Goal: Information Seeking & Learning: Stay updated

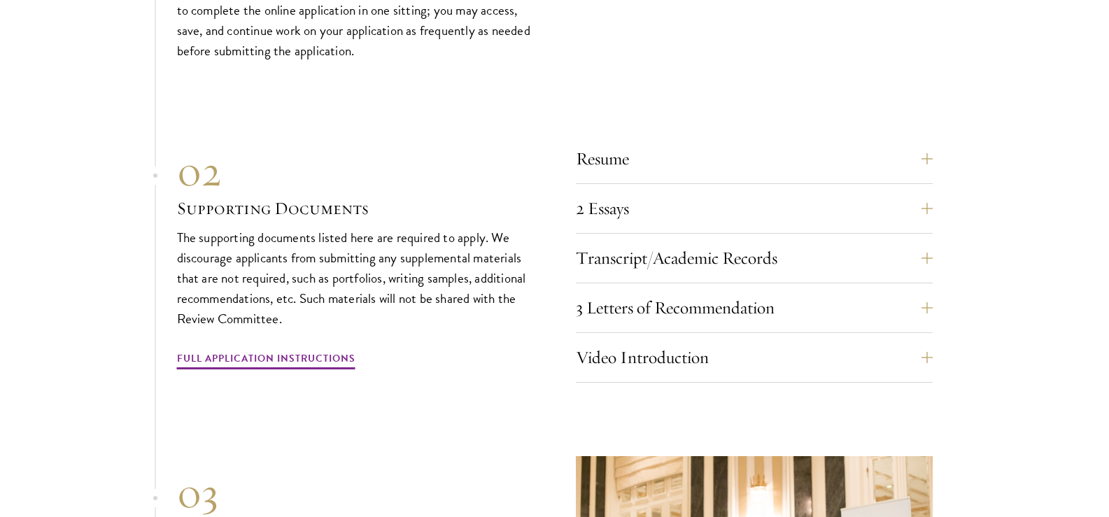
scroll to position [4368, 0]
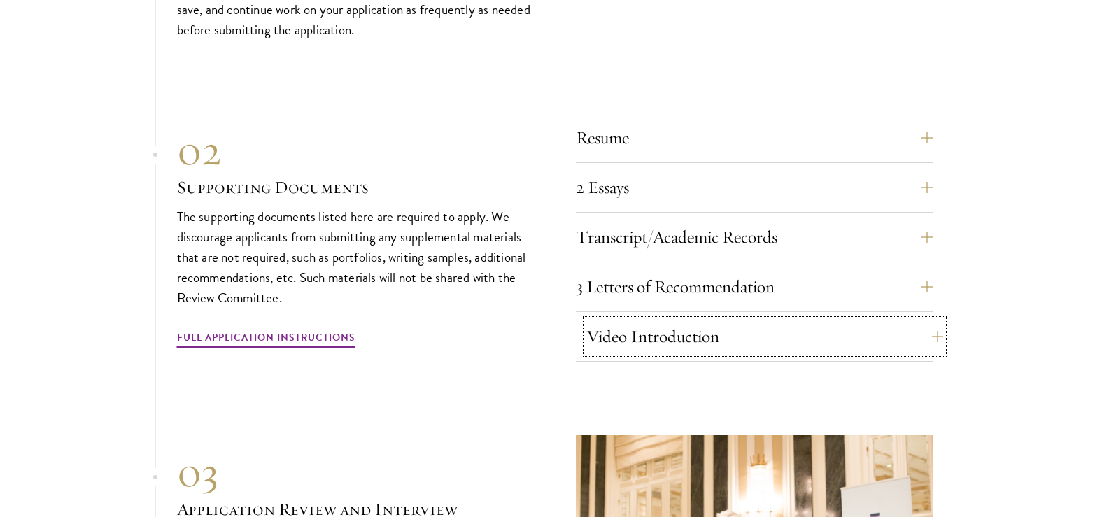
click at [925, 320] on button "Video Introduction" at bounding box center [764, 337] width 357 height 34
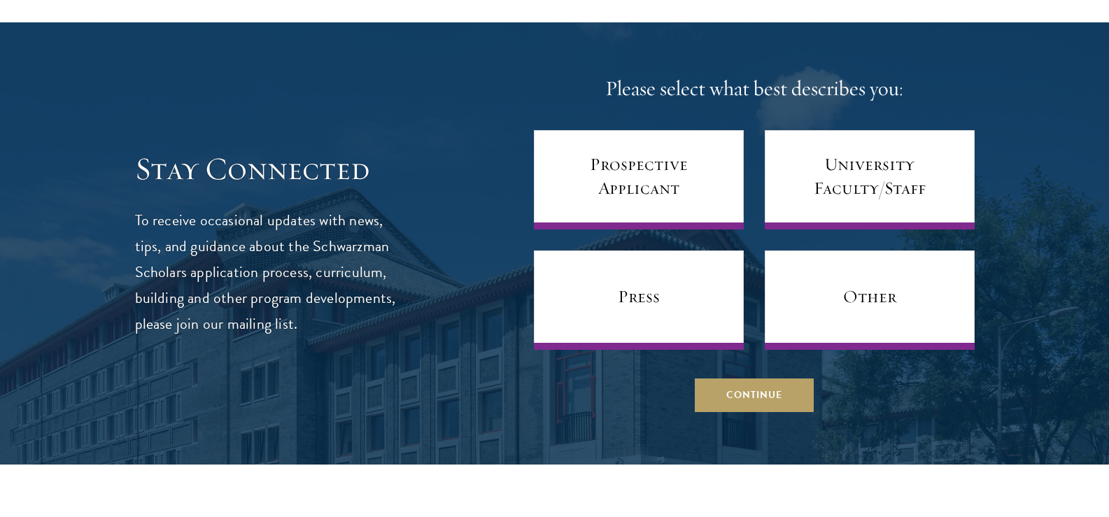
scroll to position [5683, 0]
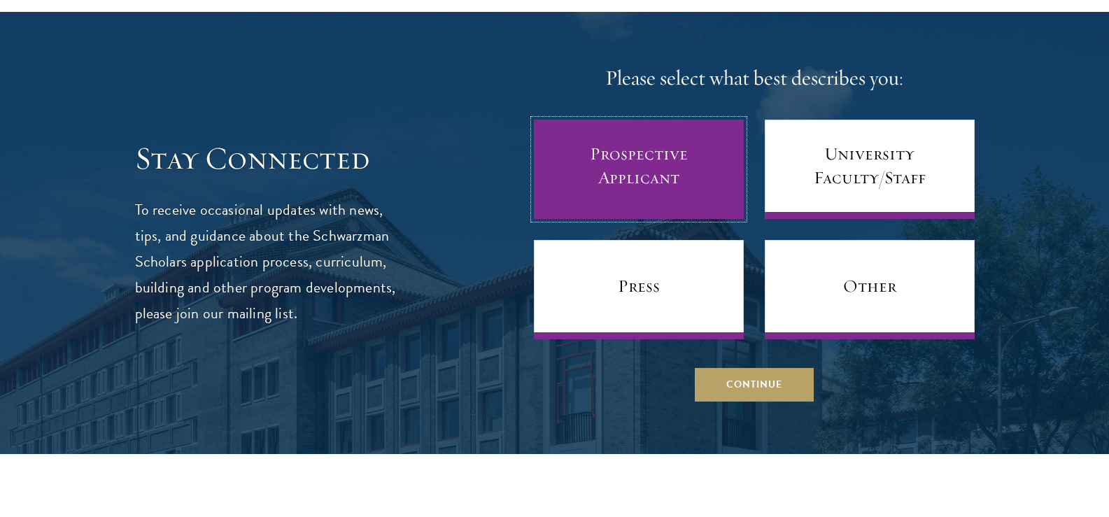
click at [663, 128] on link "Prospective Applicant" at bounding box center [639, 169] width 210 height 99
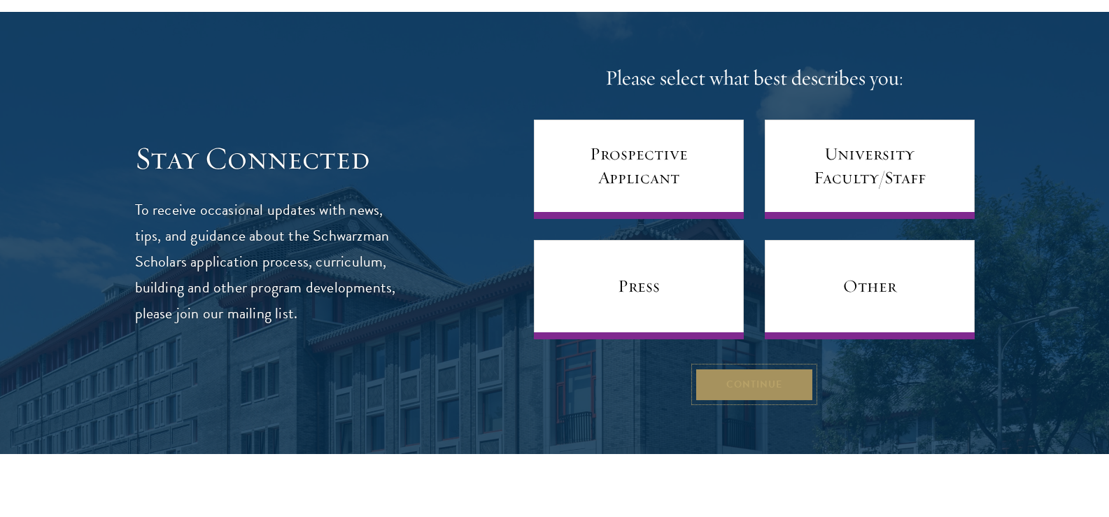
click at [763, 367] on button "Continue" at bounding box center [754, 384] width 119 height 34
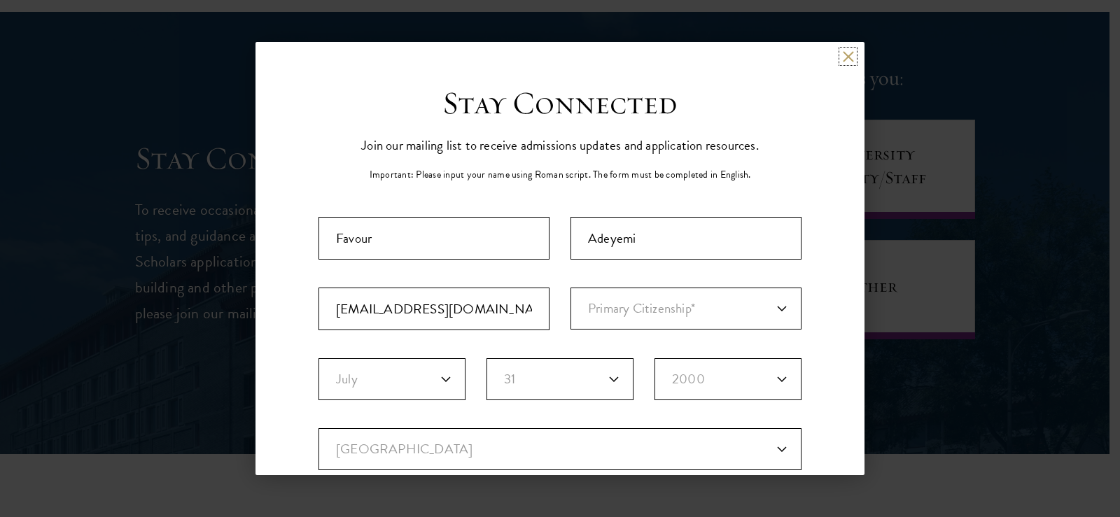
click at [842, 57] on button at bounding box center [848, 56] width 12 height 12
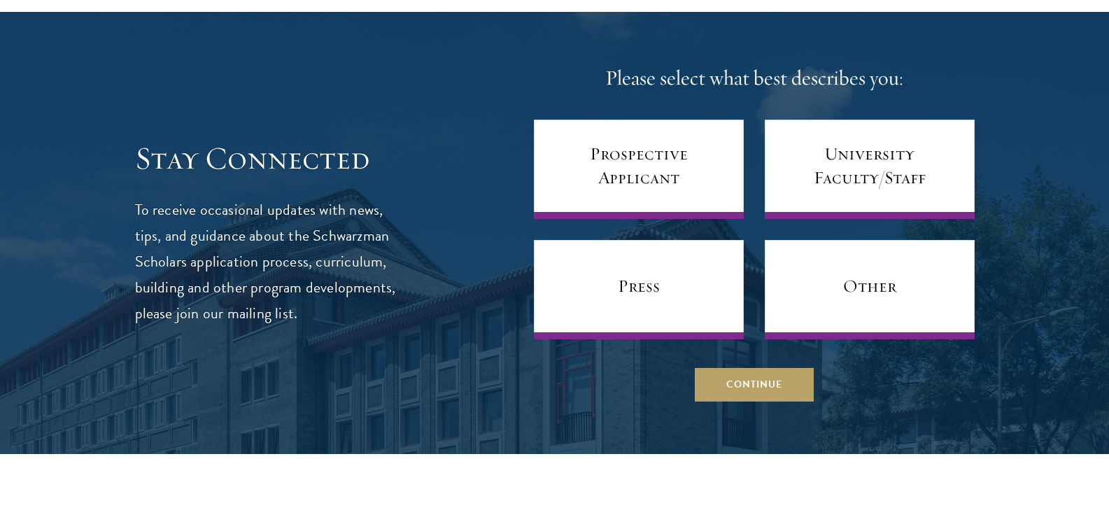
click at [502, 170] on div "Stay Connected To receive occasional updates with news, tips, and guidance abou…" at bounding box center [555, 232] width 840 height 337
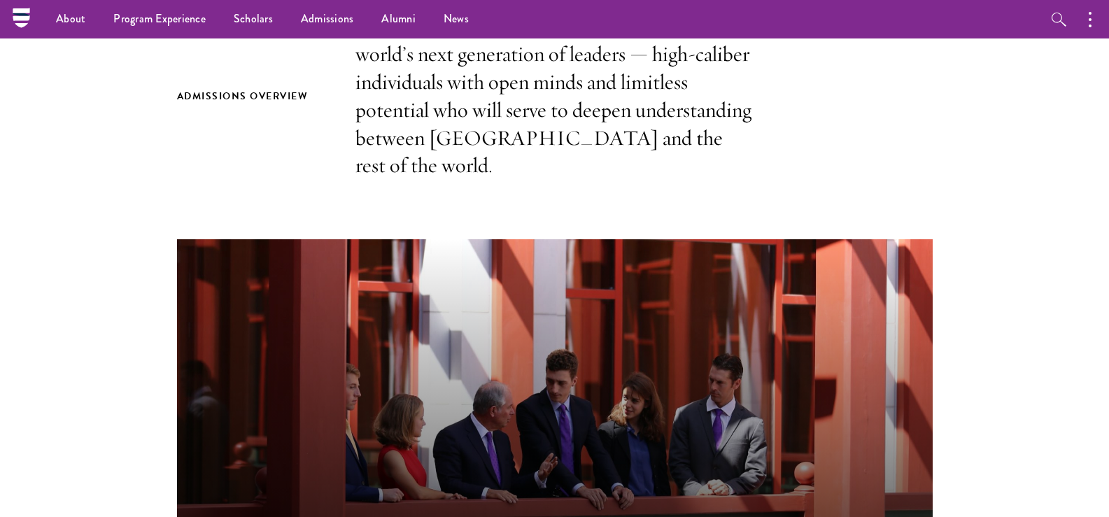
scroll to position [0, 0]
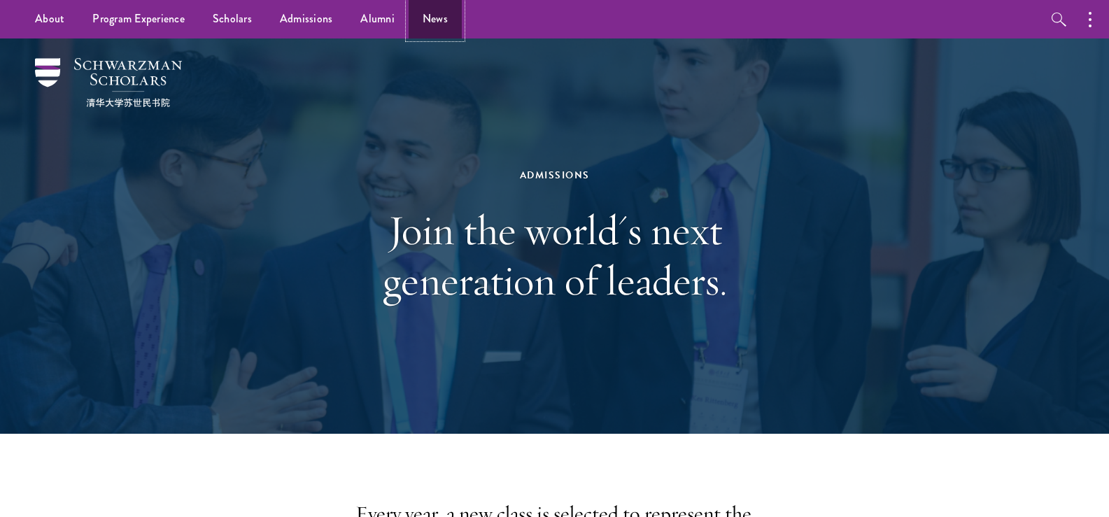
click at [423, 15] on link "News" at bounding box center [435, 19] width 53 height 38
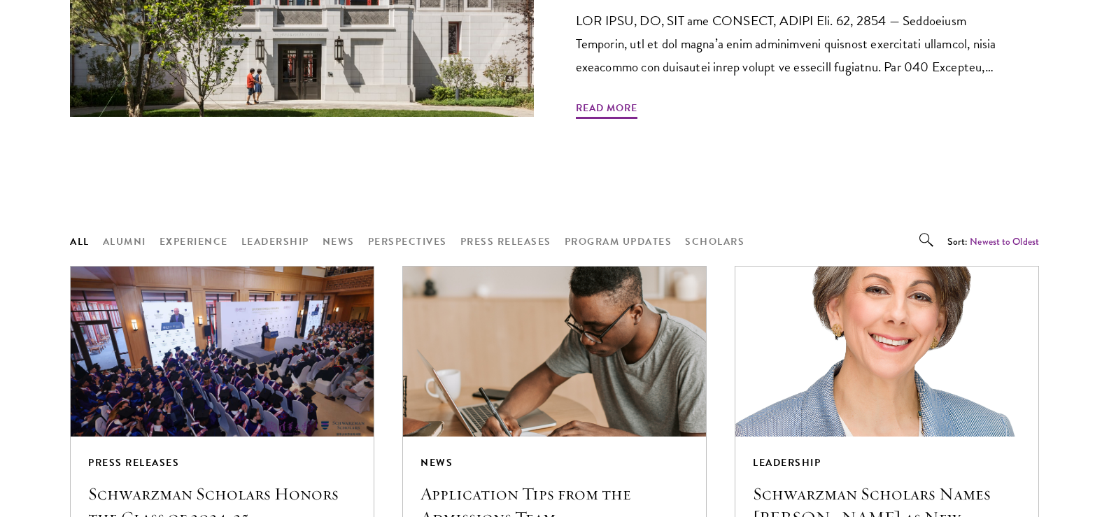
scroll to position [1124, 0]
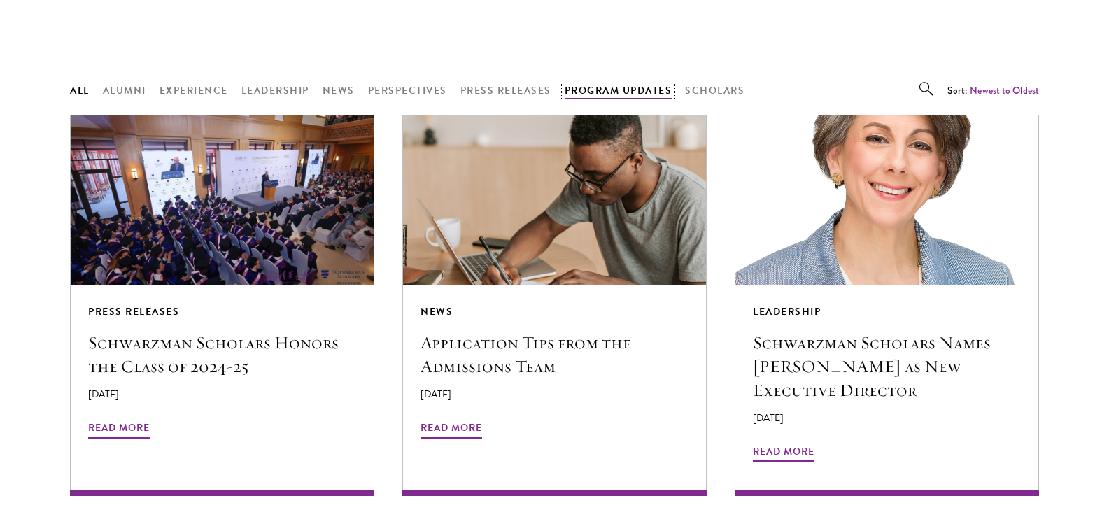
click at [642, 82] on button "Program Updates" at bounding box center [619, 90] width 108 height 17
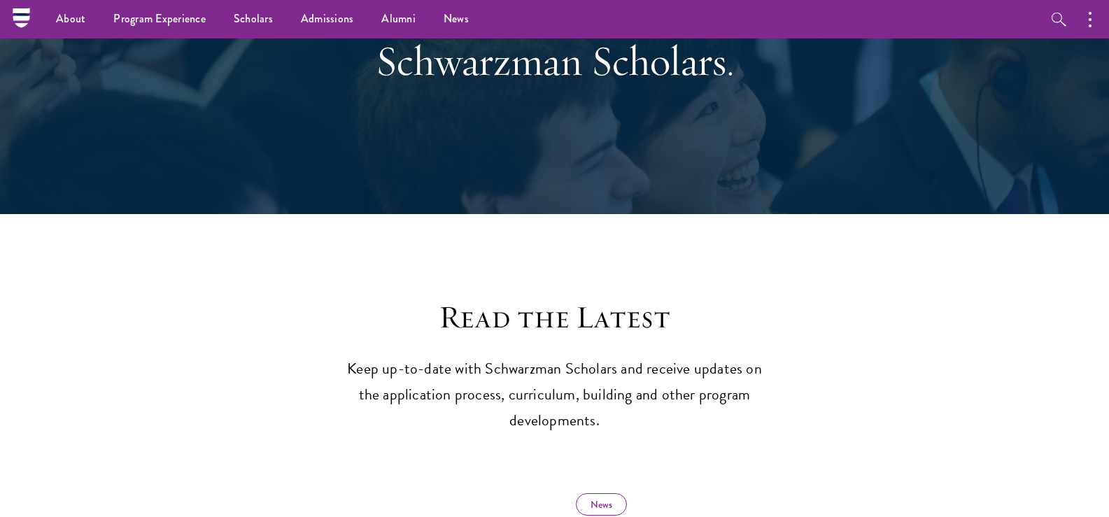
scroll to position [0, 0]
